Goal: Entertainment & Leisure: Consume media (video, audio)

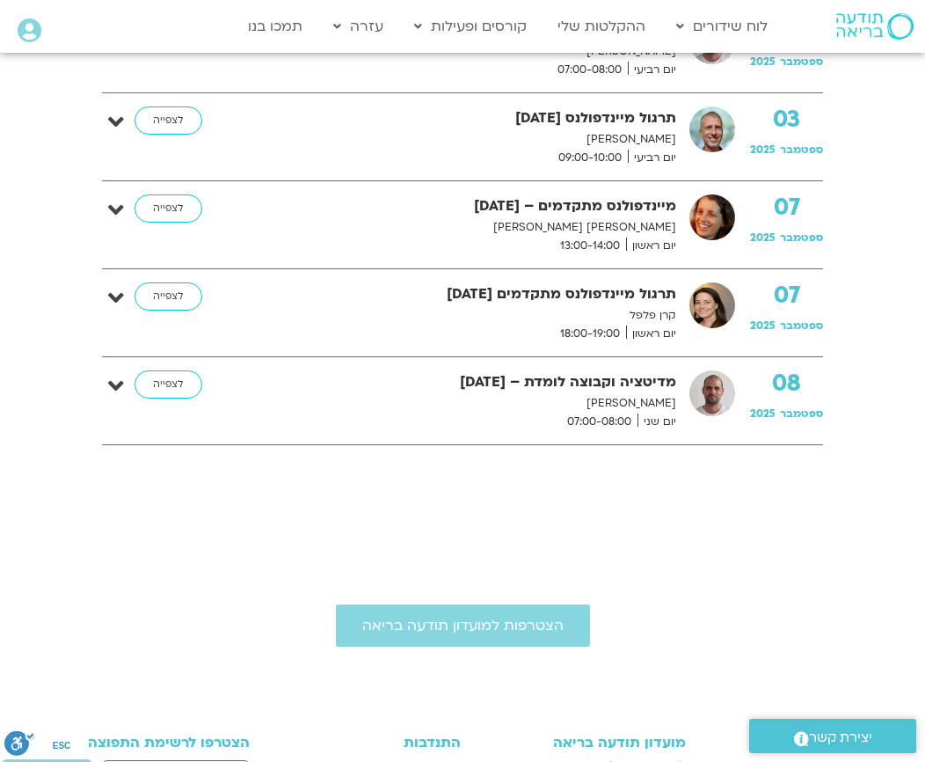
scroll to position [769, 0]
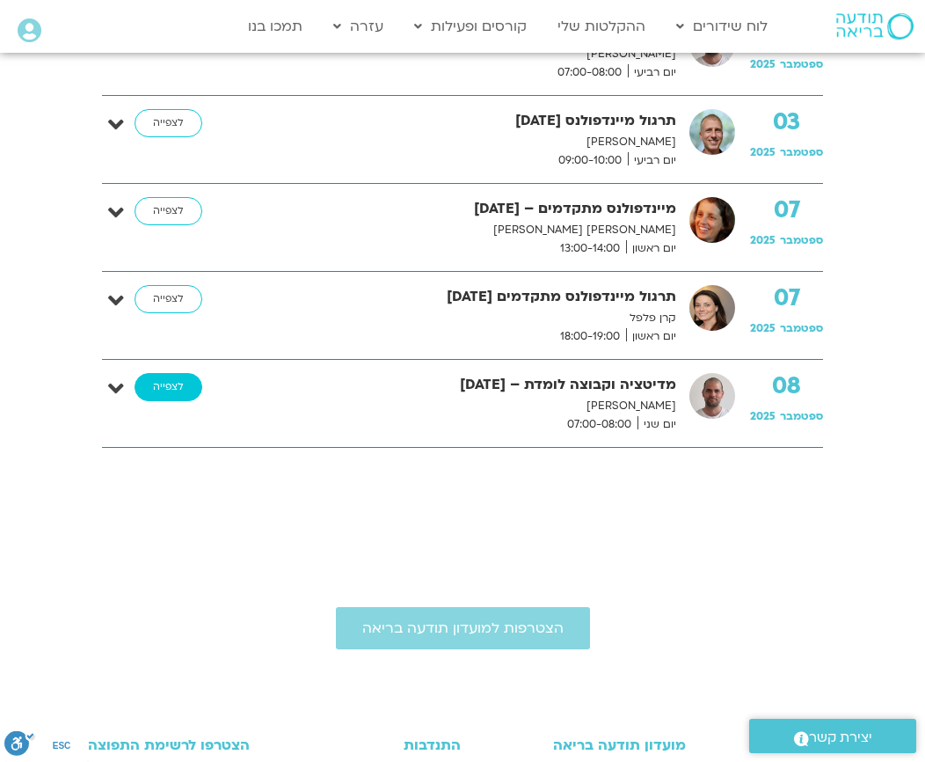
click at [179, 389] on link "לצפייה" at bounding box center [169, 387] width 68 height 28
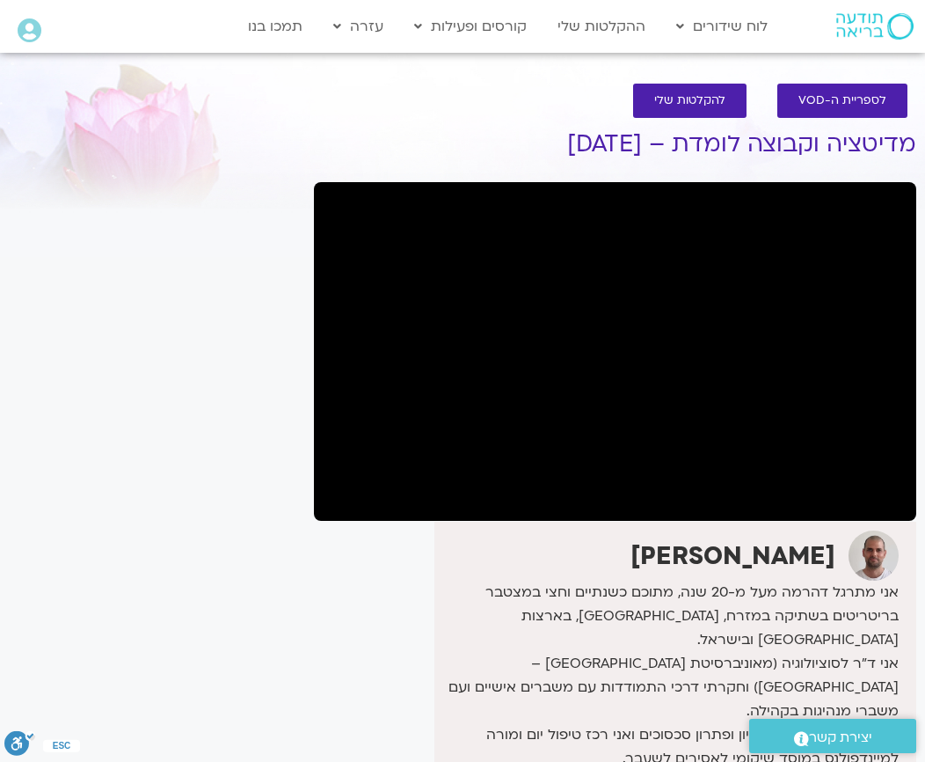
click at [245, 217] on div "It seems we can't find what you're looking for. It seems we can't find what you…" at bounding box center [152, 566] width 305 height 930
